Goal: Task Accomplishment & Management: Manage account settings

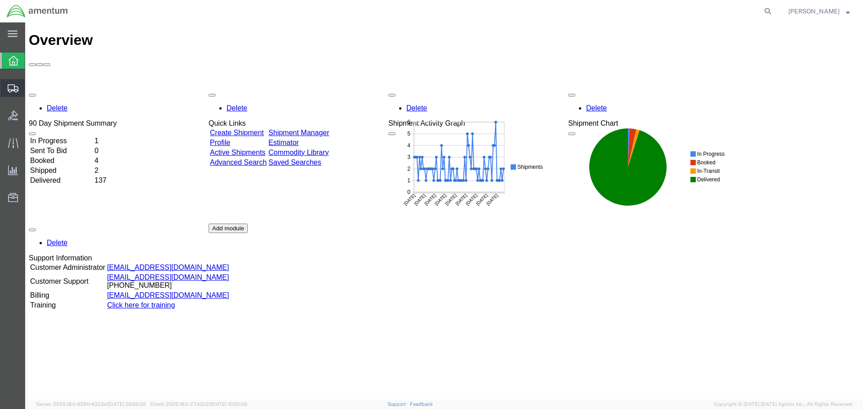
click at [0, 0] on span "Shipment Manager" at bounding box center [0, 0] width 0 height 0
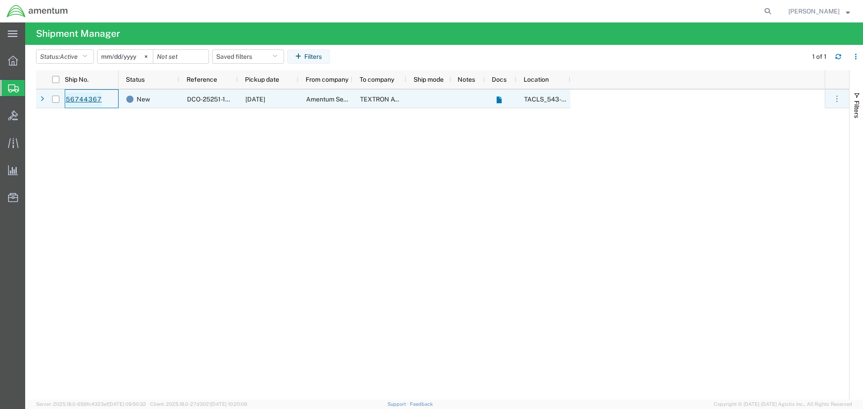
click at [88, 101] on link "56744367" at bounding box center [83, 100] width 37 height 14
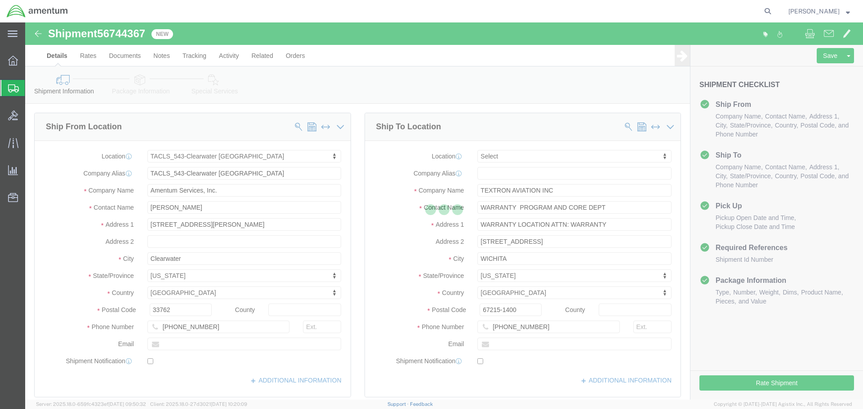
select select "60191"
select select
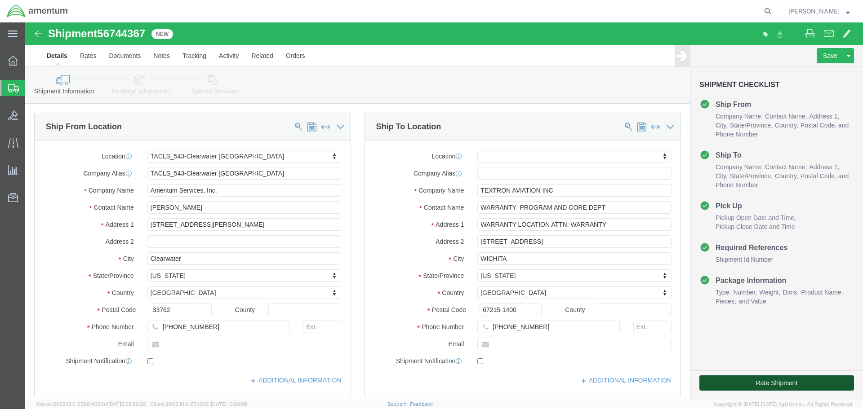
click button "Rate Shipment"
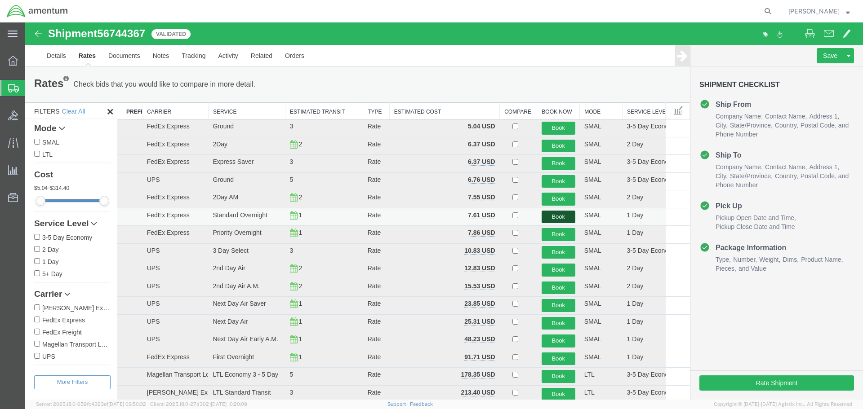
click at [561, 218] on button "Book" at bounding box center [559, 217] width 34 height 13
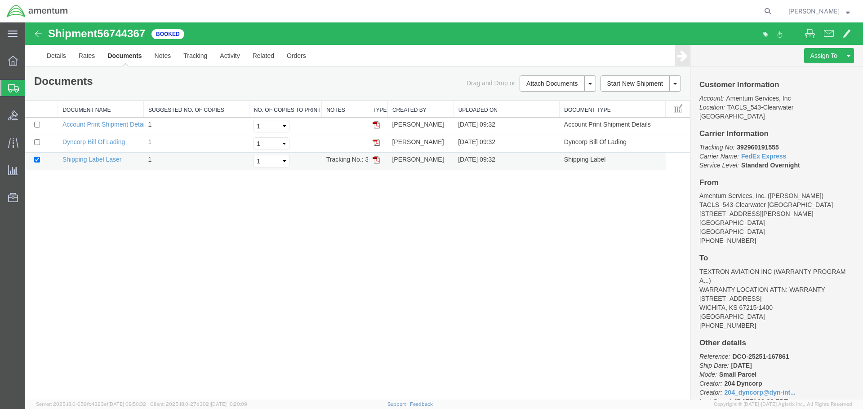
click at [374, 157] on img at bounding box center [376, 159] width 7 height 7
click at [759, 144] on b "392960191555" at bounding box center [758, 147] width 42 height 7
copy b "392960191555"
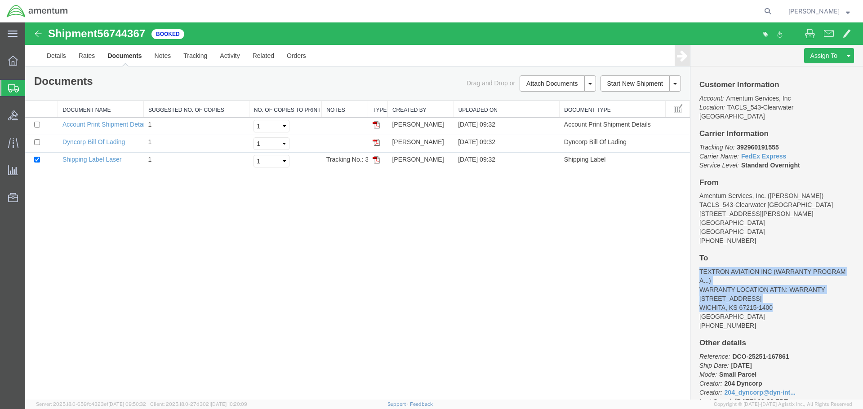
drag, startPoint x: 698, startPoint y: 263, endPoint x: 777, endPoint y: 296, distance: 85.6
click at [777, 296] on div "Customer Information Account: Amentum Services, Inc Location: TACLS_543-Clearwa…" at bounding box center [776, 233] width 173 height 333
copy address "TEXTRON AVIATION INC ( WARRANTY PROGRAM A... ) WARRANTY LOCATION ATTN: WARRANTY…"
click at [762, 222] on address "Amentum Services, Inc. ([PERSON_NAME]) TACLS_543-[GEOGRAPHIC_DATA] [GEOGRAPHIC_…" at bounding box center [776, 218] width 155 height 54
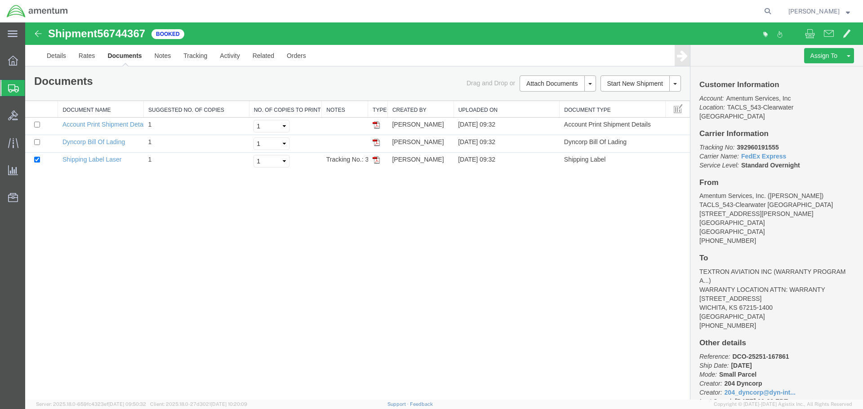
click at [365, 221] on div "Shipment 56744367 3 of 3 Booked Details Rates Documents Notes Tracking Activity…" at bounding box center [444, 210] width 838 height 377
click at [283, 74] on div "Documents Ship Label Format: Plain Thermal Drag and Drop or Attach Documents Pr…" at bounding box center [357, 84] width 665 height 34
